Goal: Task Accomplishment & Management: Manage account settings

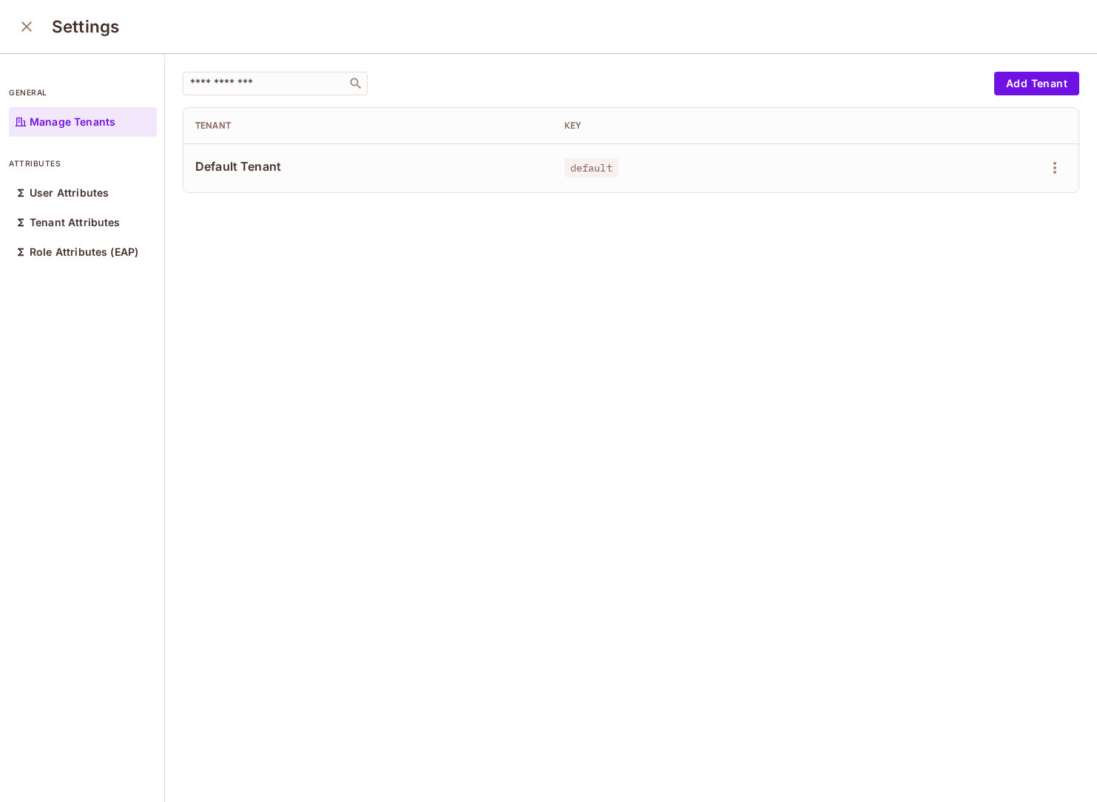
scroll to position [1, 0]
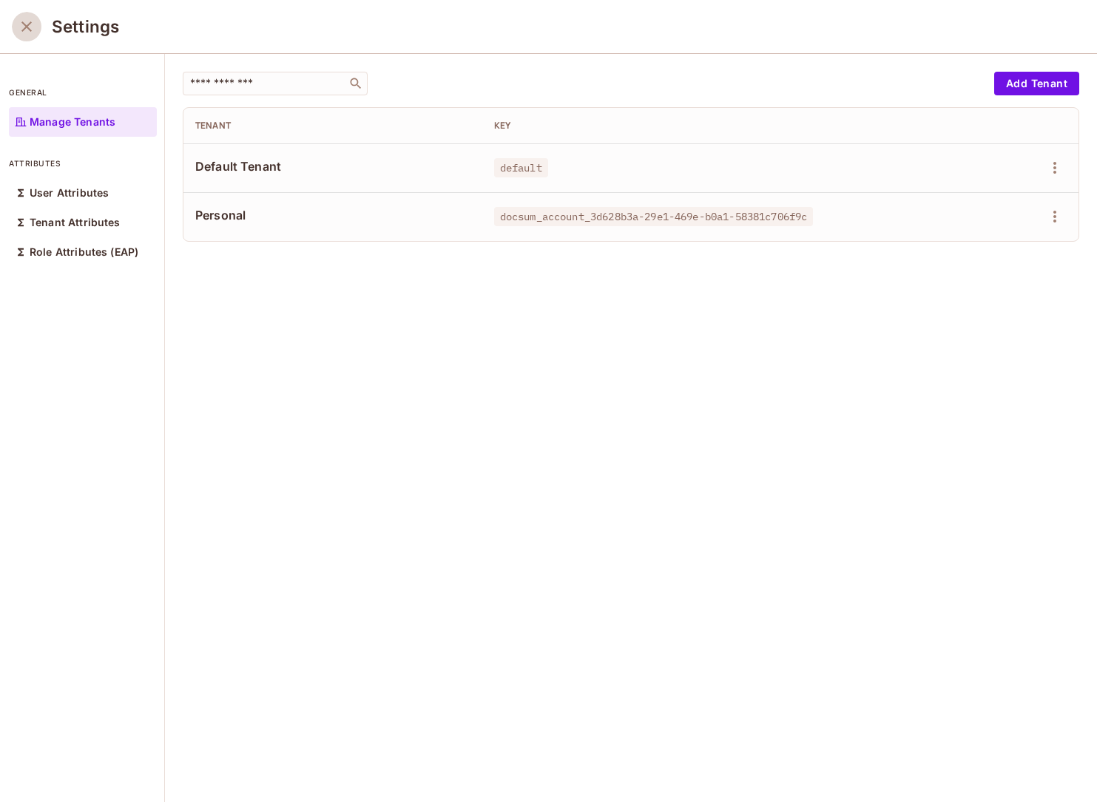
click at [19, 30] on icon "close" at bounding box center [27, 27] width 18 height 18
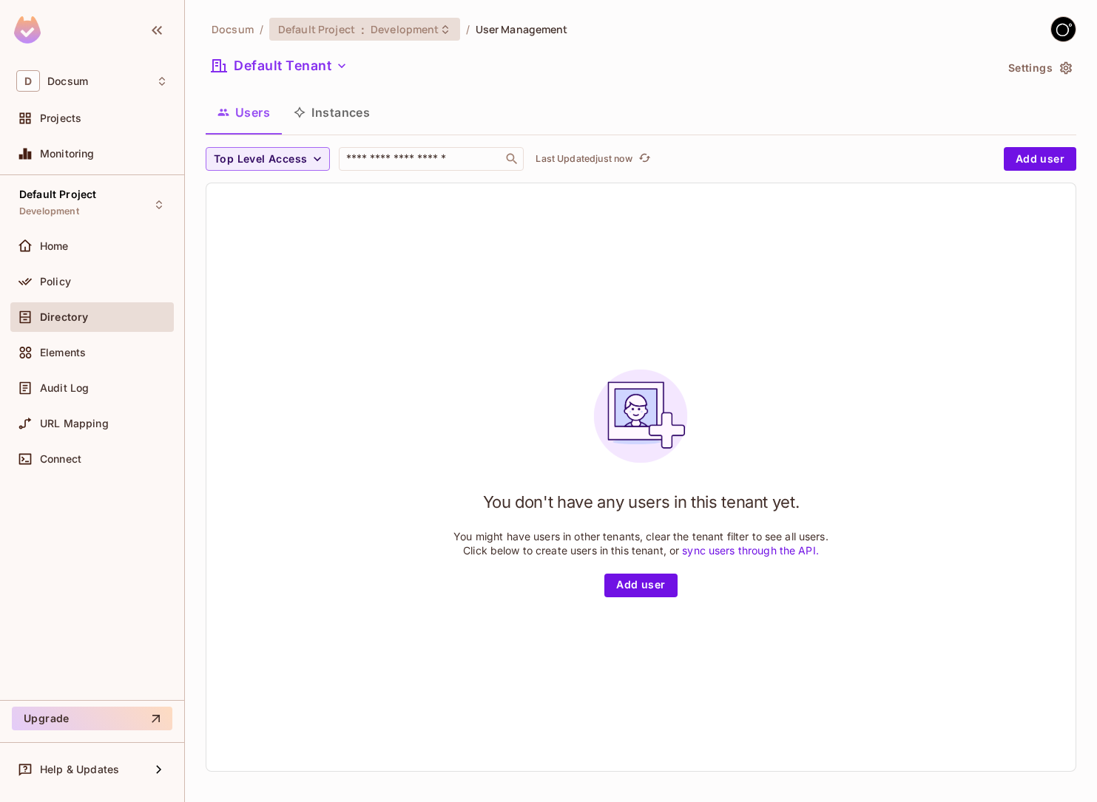
click at [410, 33] on span "Development" at bounding box center [405, 29] width 68 height 14
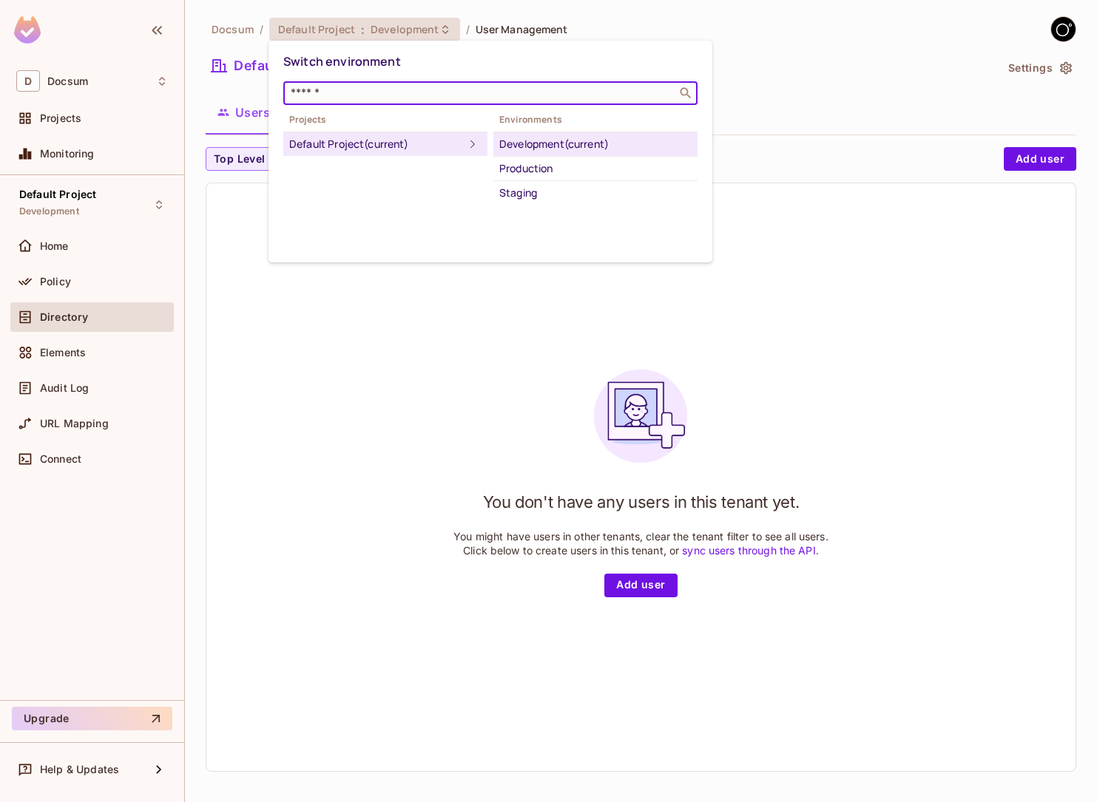
click at [470, 99] on input "text" at bounding box center [480, 93] width 385 height 15
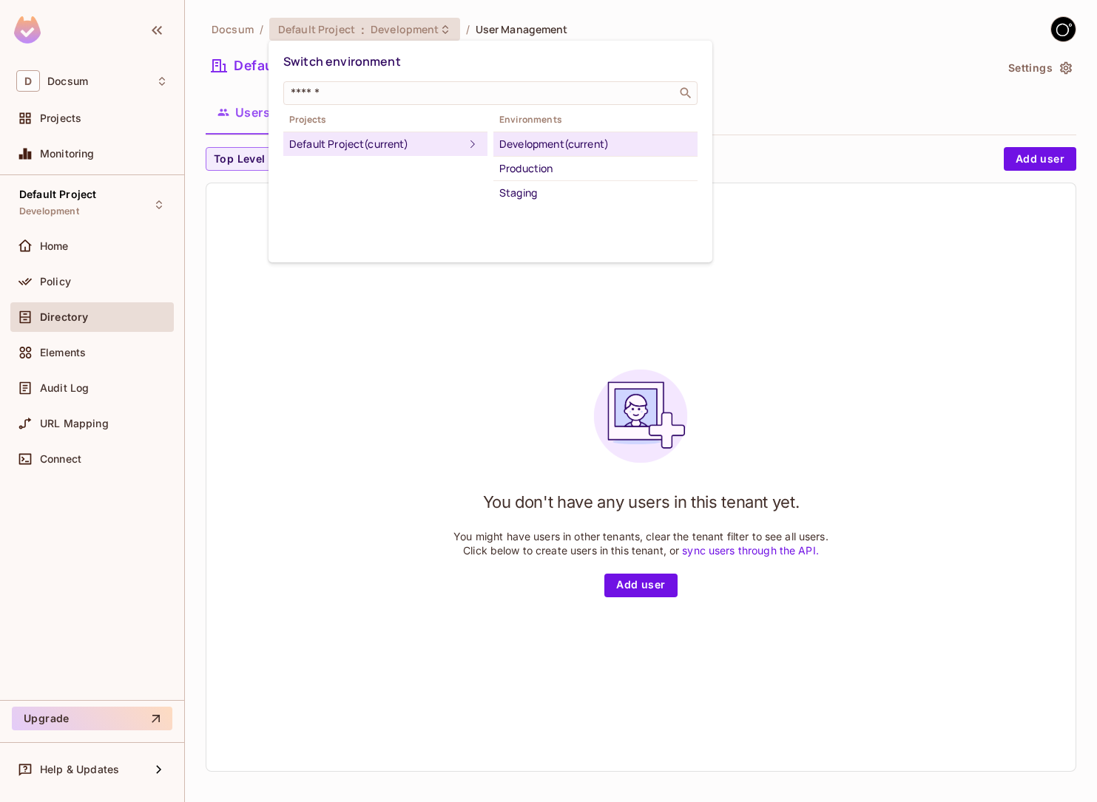
click at [493, 444] on div at bounding box center [548, 401] width 1097 height 802
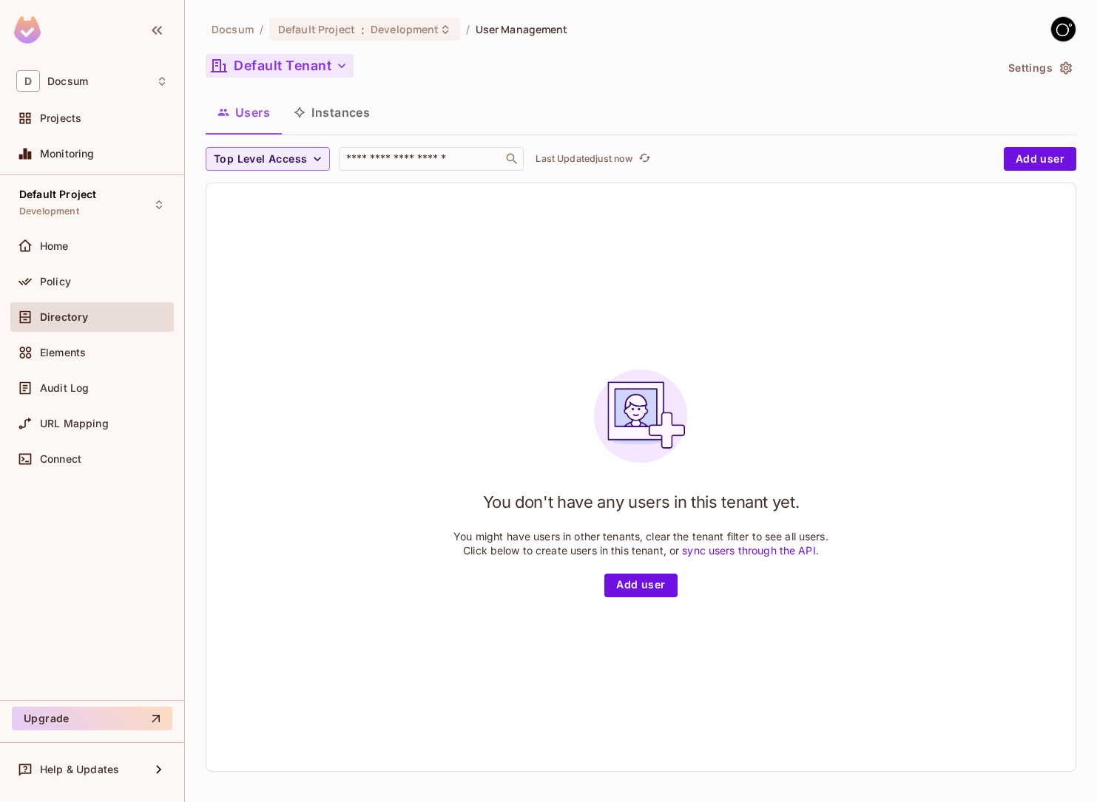
click at [299, 61] on button "Default Tenant" at bounding box center [280, 66] width 148 height 24
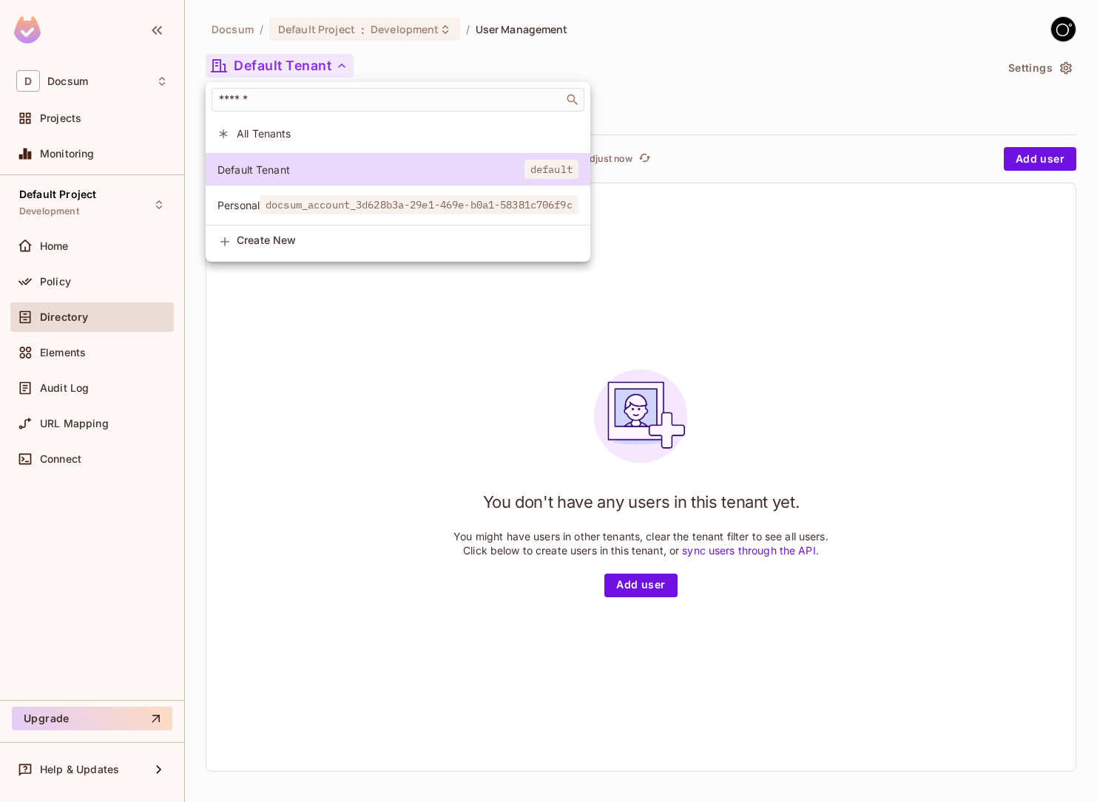
click at [319, 140] on span "All Tenants" at bounding box center [408, 133] width 342 height 14
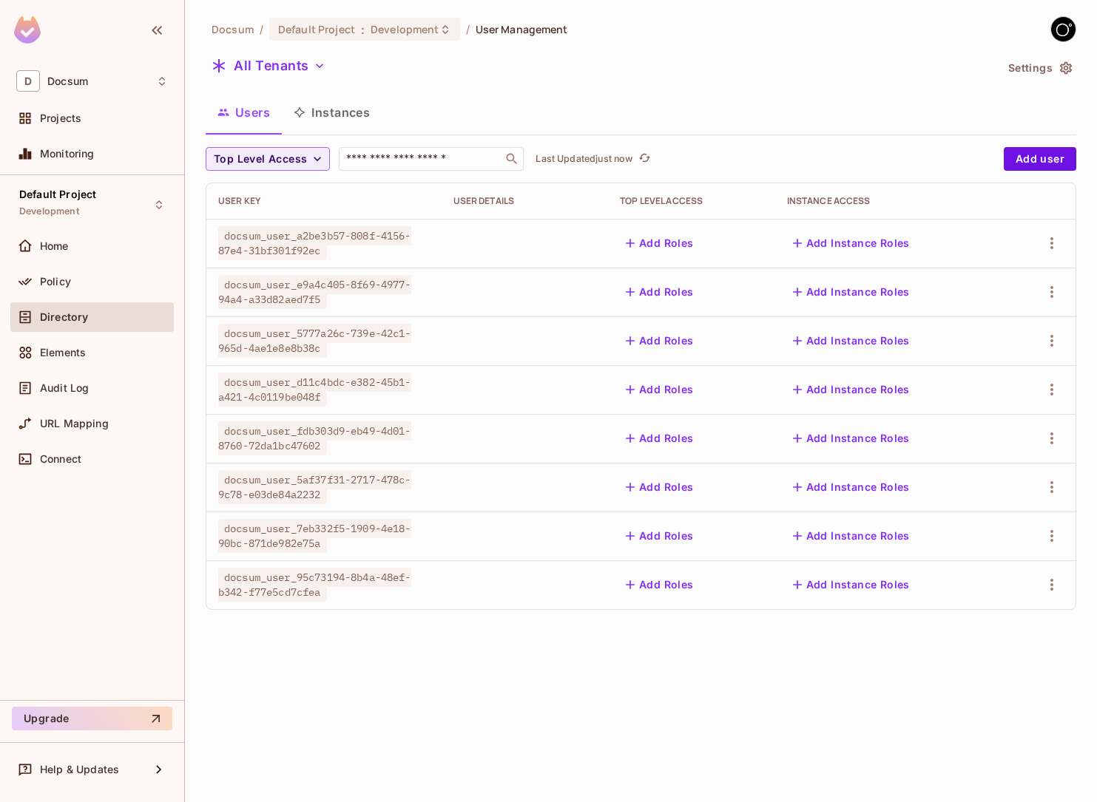
click at [337, 121] on button "Instances" at bounding box center [332, 112] width 100 height 37
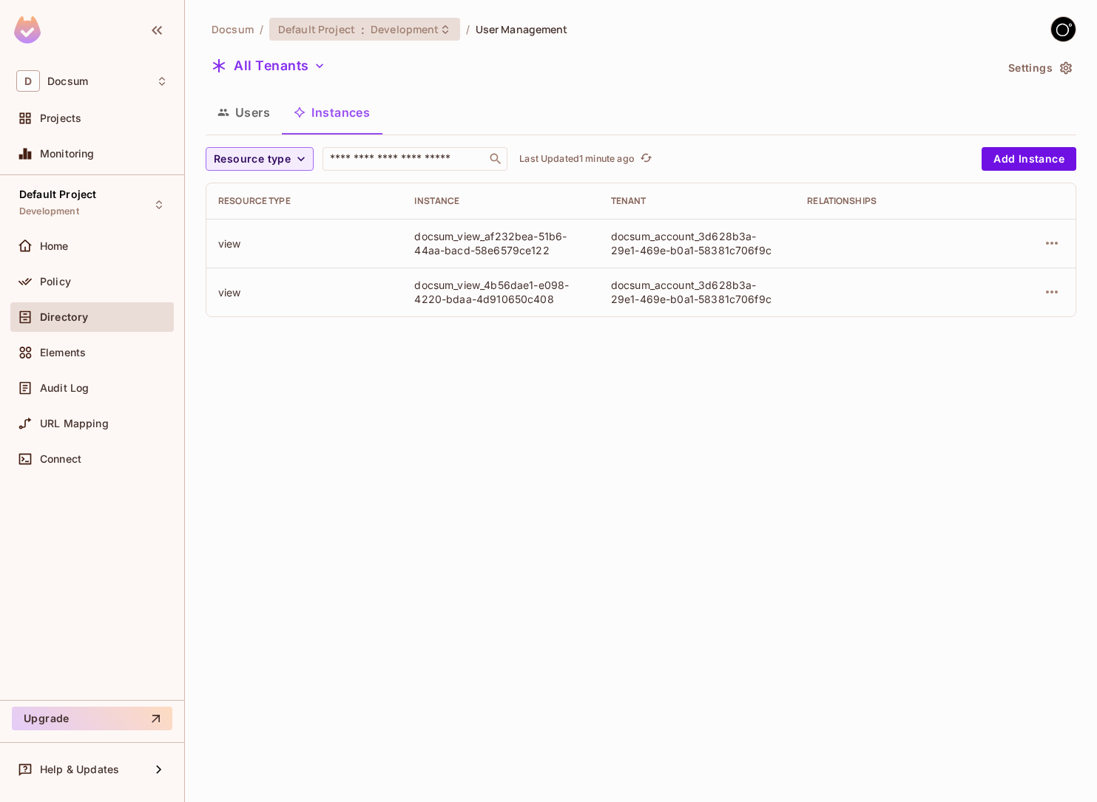
click at [381, 38] on div "Default Project : Development" at bounding box center [364, 29] width 191 height 23
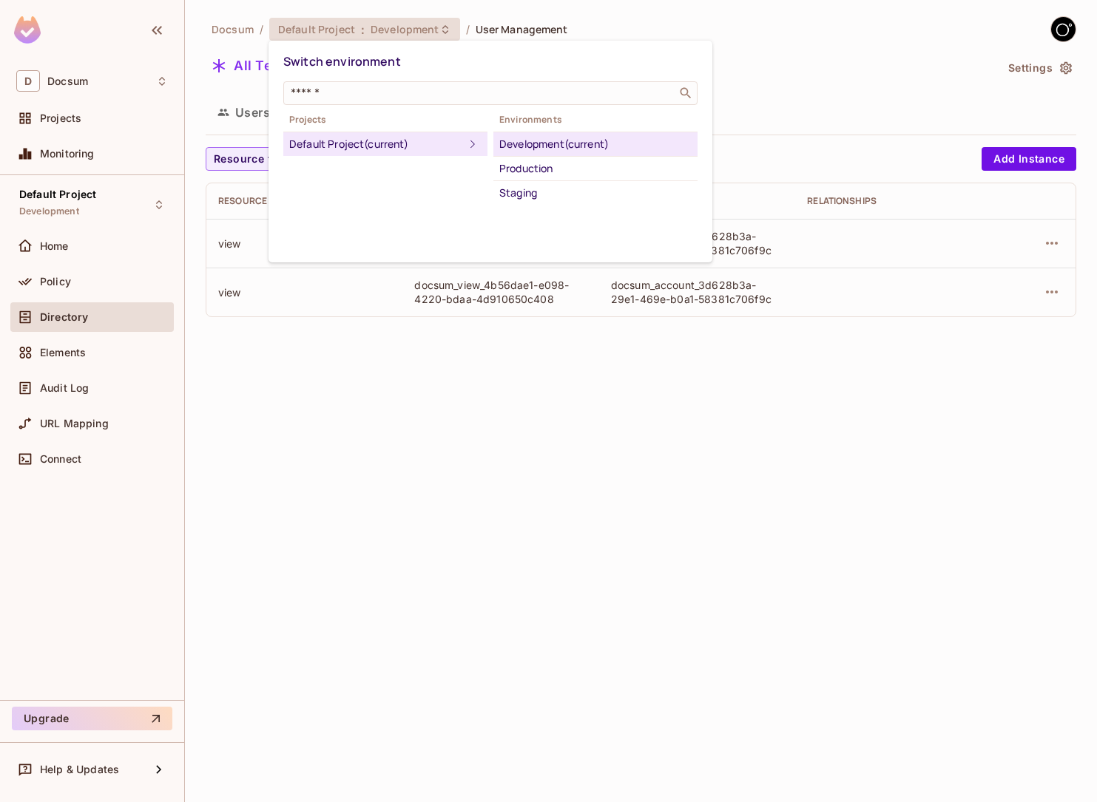
click at [505, 450] on div at bounding box center [548, 401] width 1097 height 802
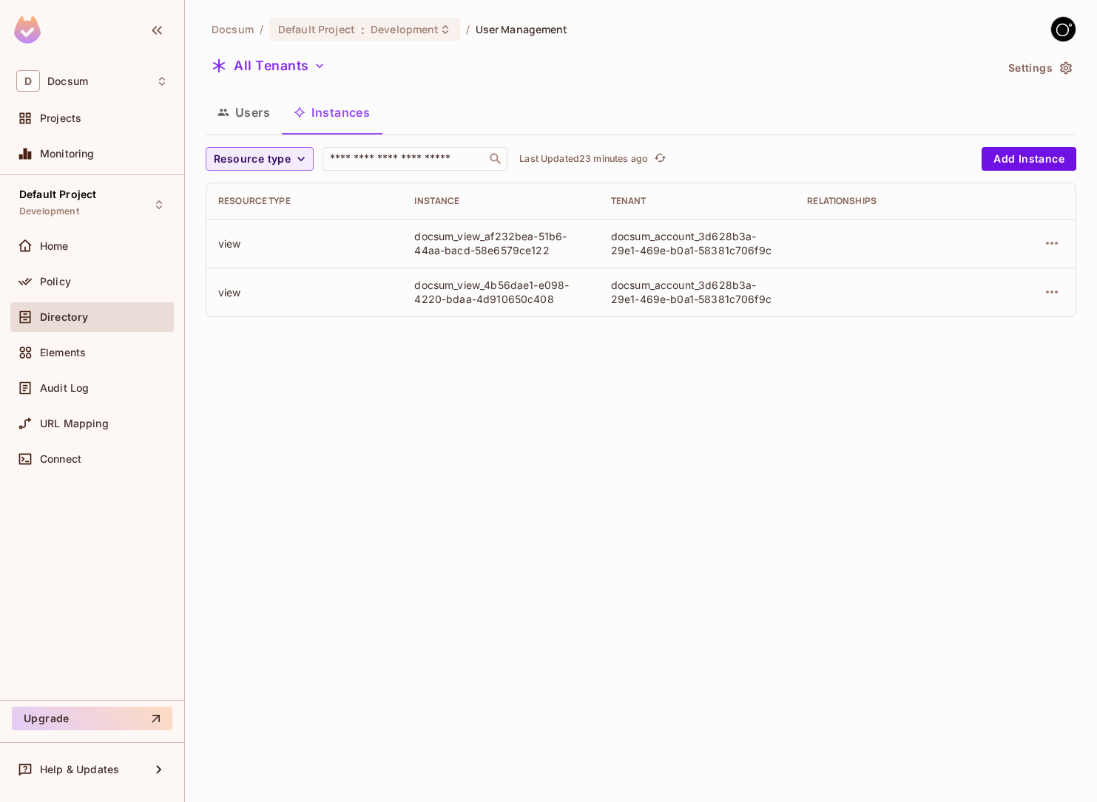
click at [259, 128] on button "Users" at bounding box center [244, 112] width 76 height 37
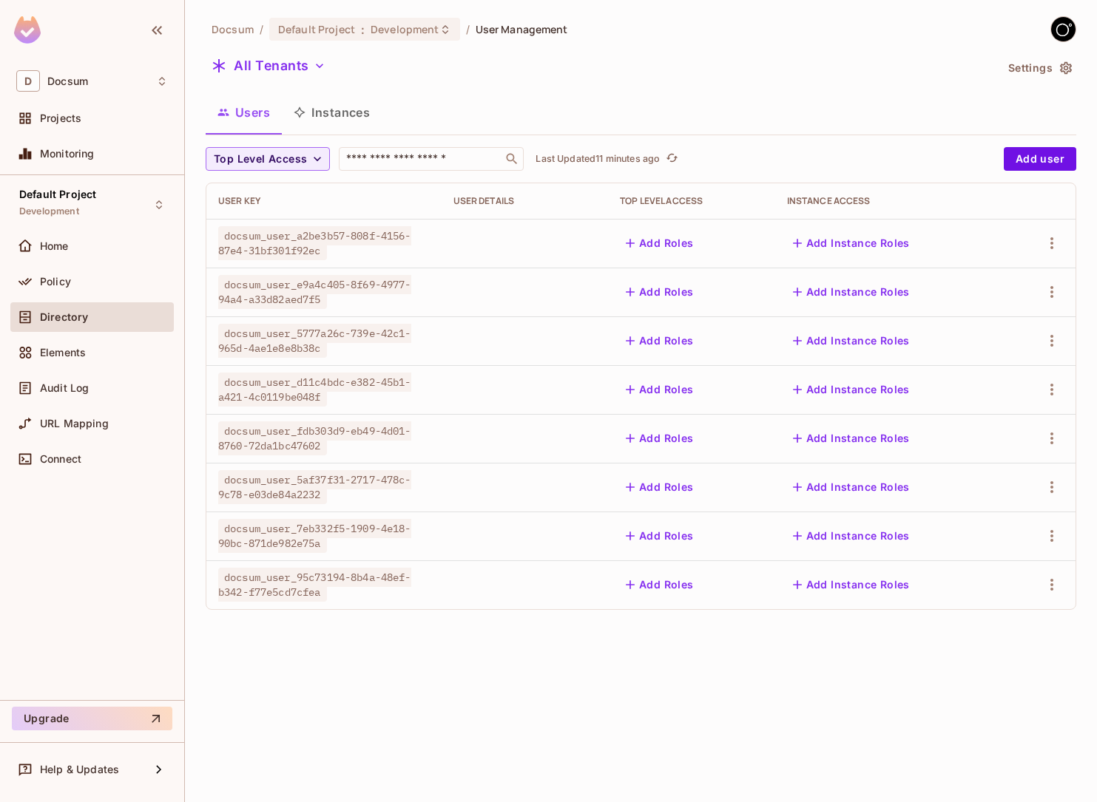
click at [646, 240] on button "Add Roles" at bounding box center [660, 243] width 80 height 24
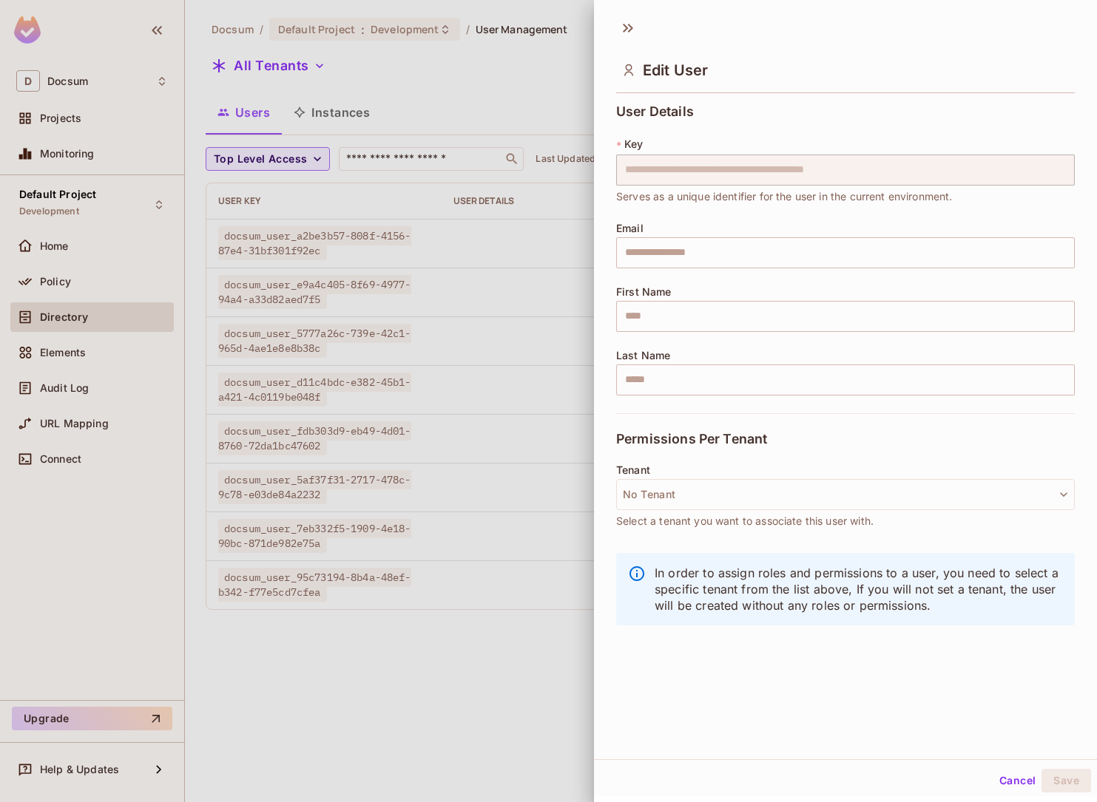
click at [485, 682] on div at bounding box center [548, 401] width 1097 height 802
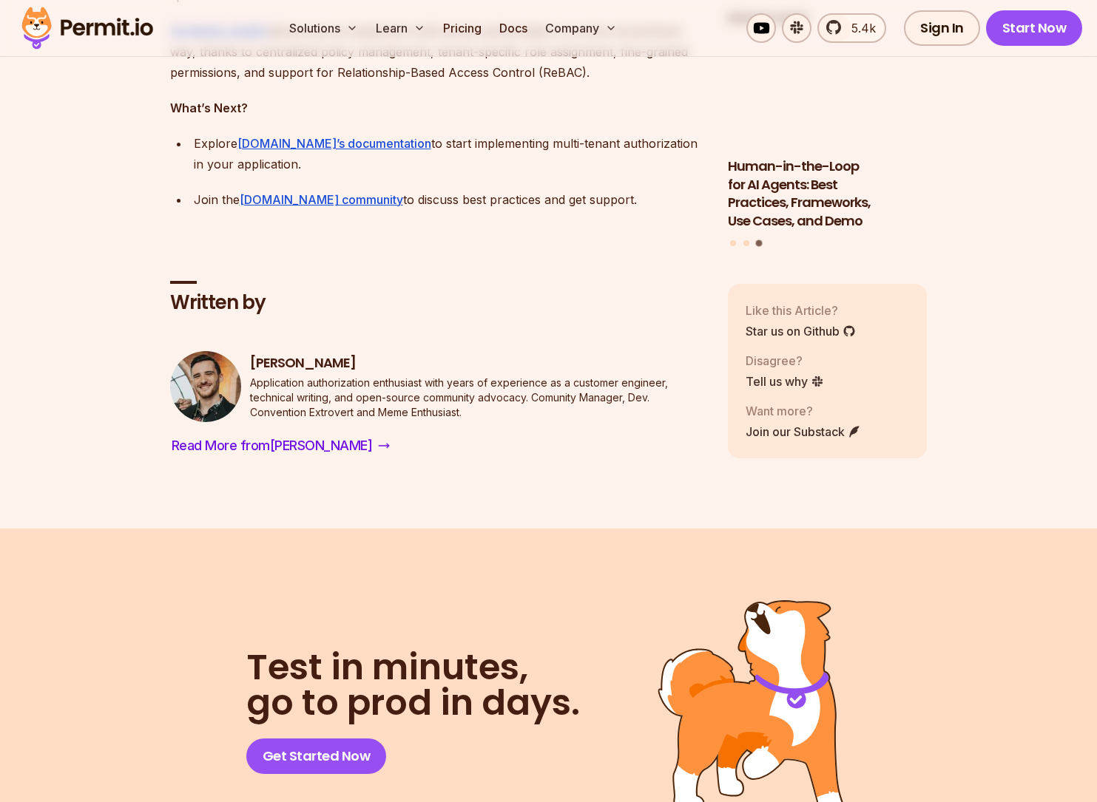
scroll to position [11116, 0]
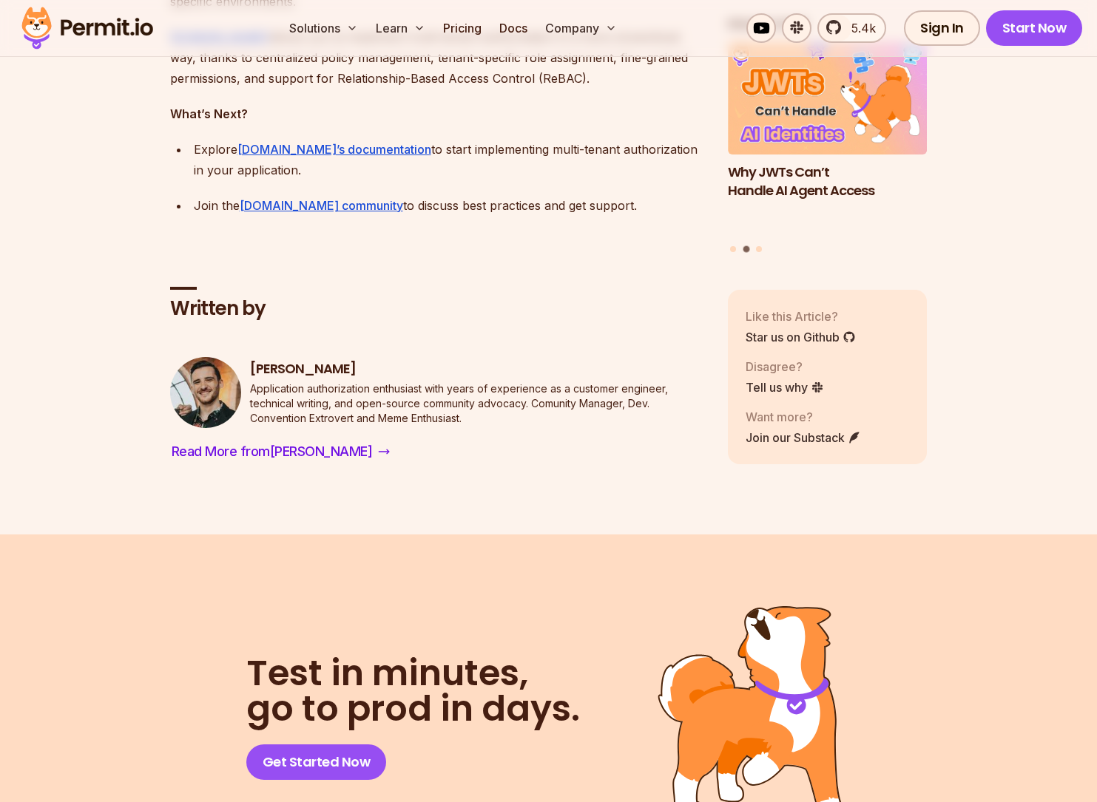
click at [98, 27] on img at bounding box center [87, 28] width 145 height 50
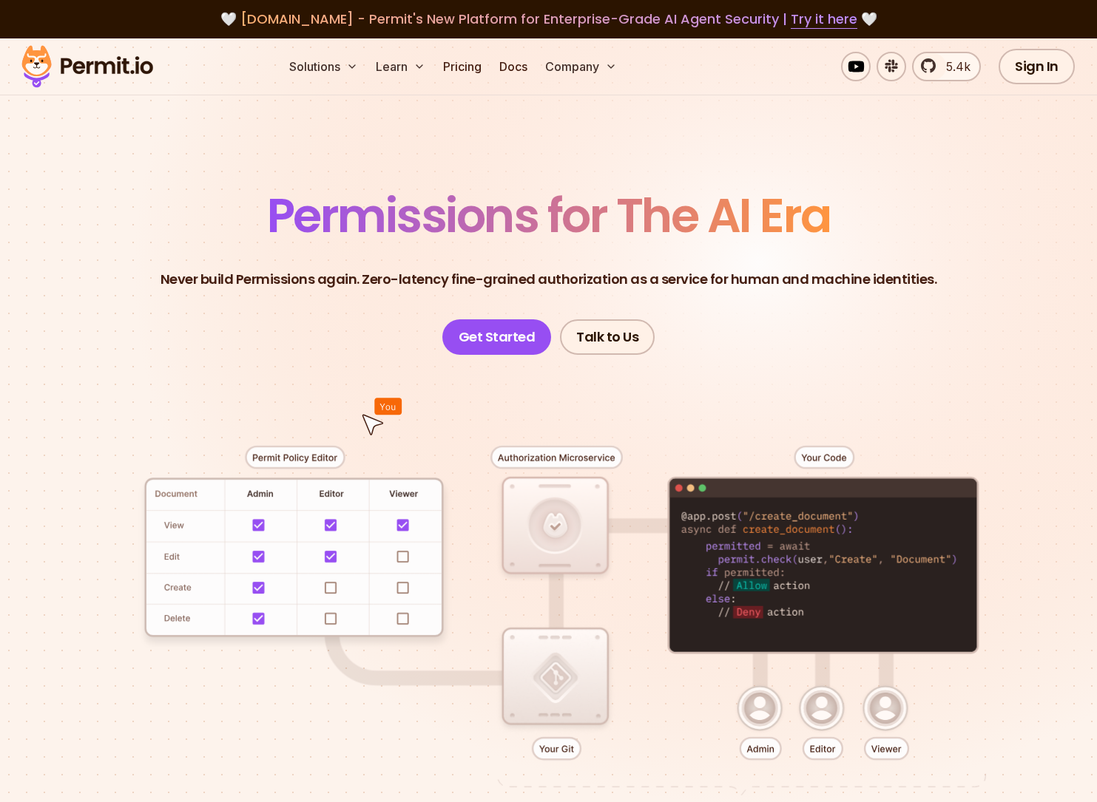
click at [620, 82] on div "Solutions Learn Pricing Docs Company 5.4k Sign In Start Now" at bounding box center [548, 66] width 1097 height 57
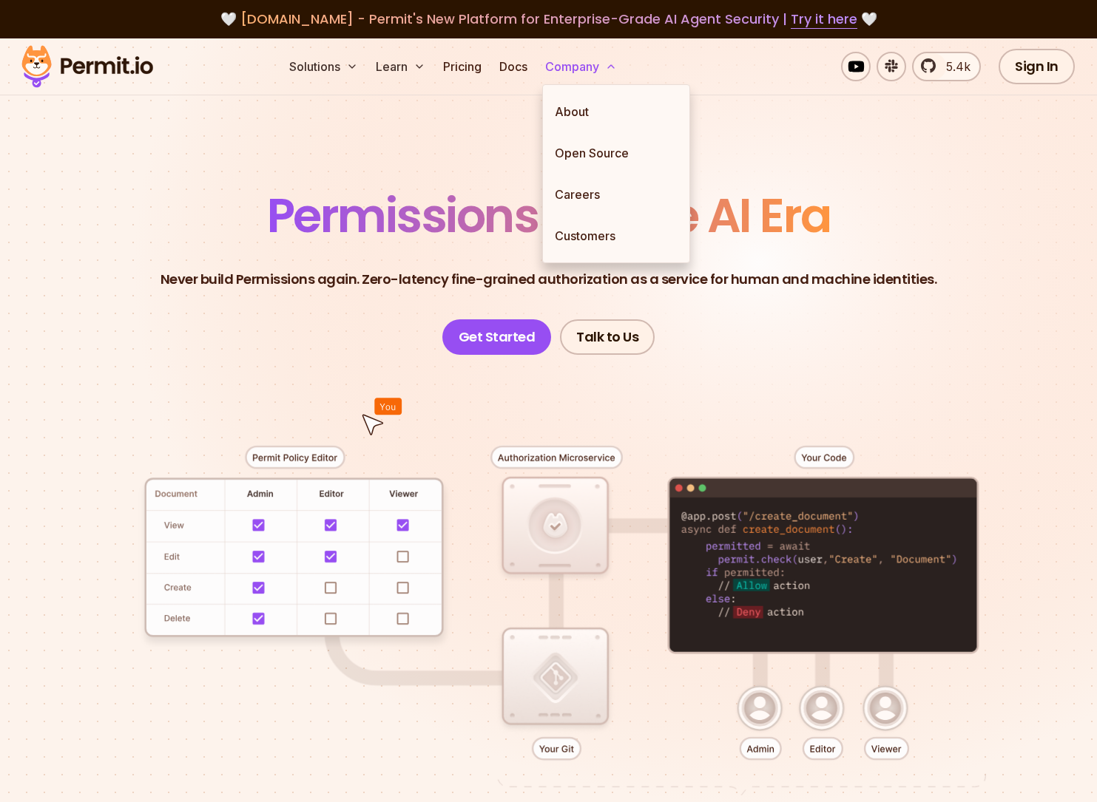
click at [598, 61] on button "Company" at bounding box center [581, 67] width 84 height 30
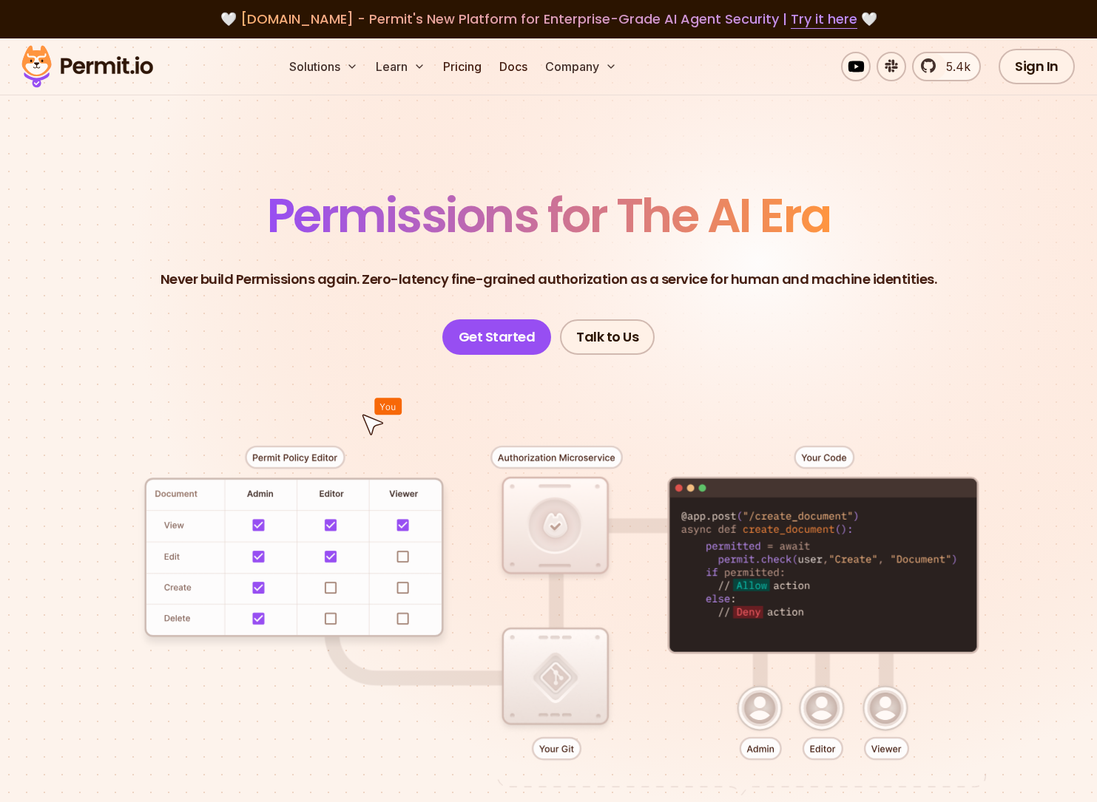
click at [736, 98] on section "Permissions for The AI Era Never build Permissions again. Zero-latency fine-gra…" at bounding box center [548, 523] width 1097 height 971
